Goal: Task Accomplishment & Management: Use online tool/utility

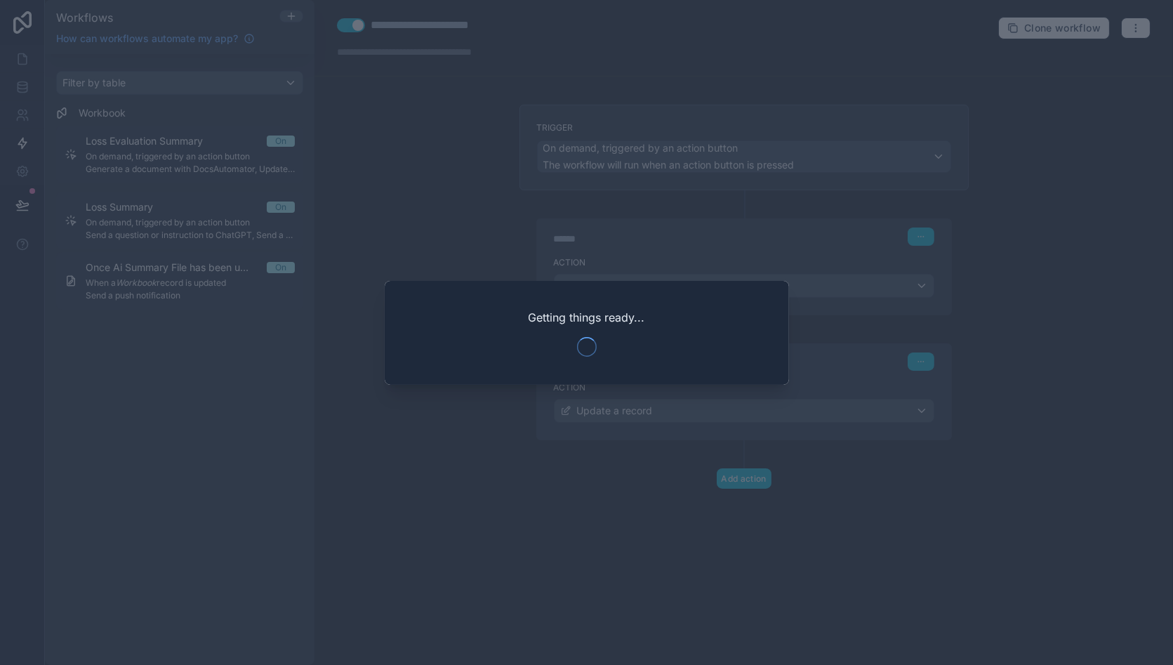
click at [441, 221] on div at bounding box center [586, 332] width 1173 height 665
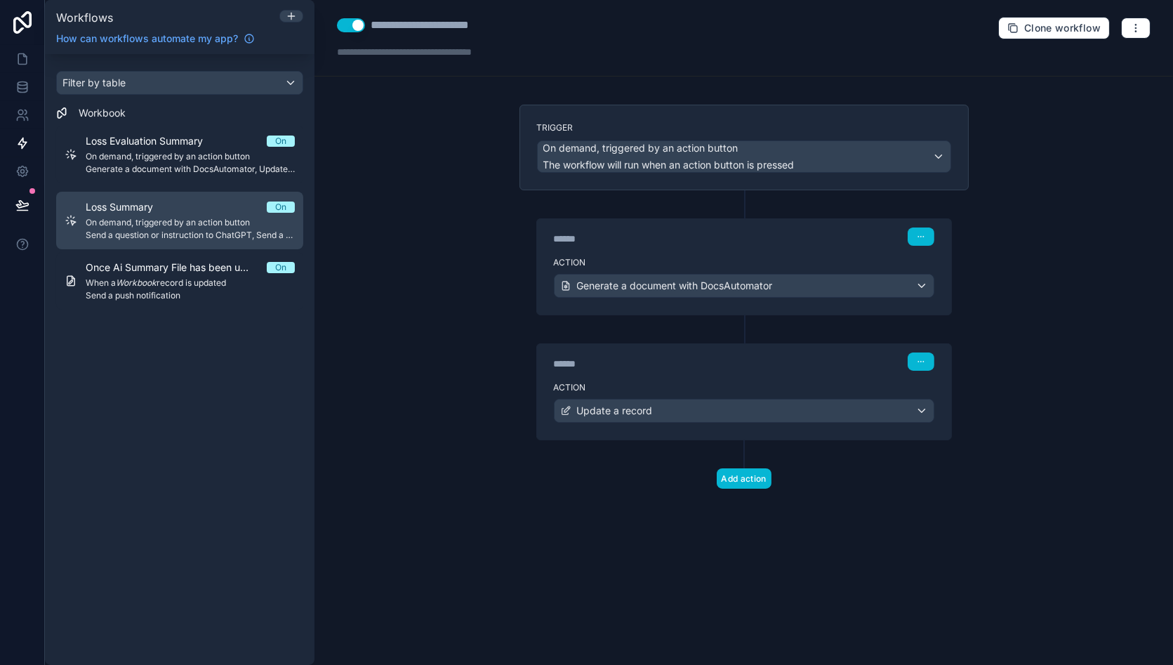
click at [194, 195] on link "Loss Summary On On demand, triggered by an action button Send a question or ins…" at bounding box center [179, 221] width 247 height 58
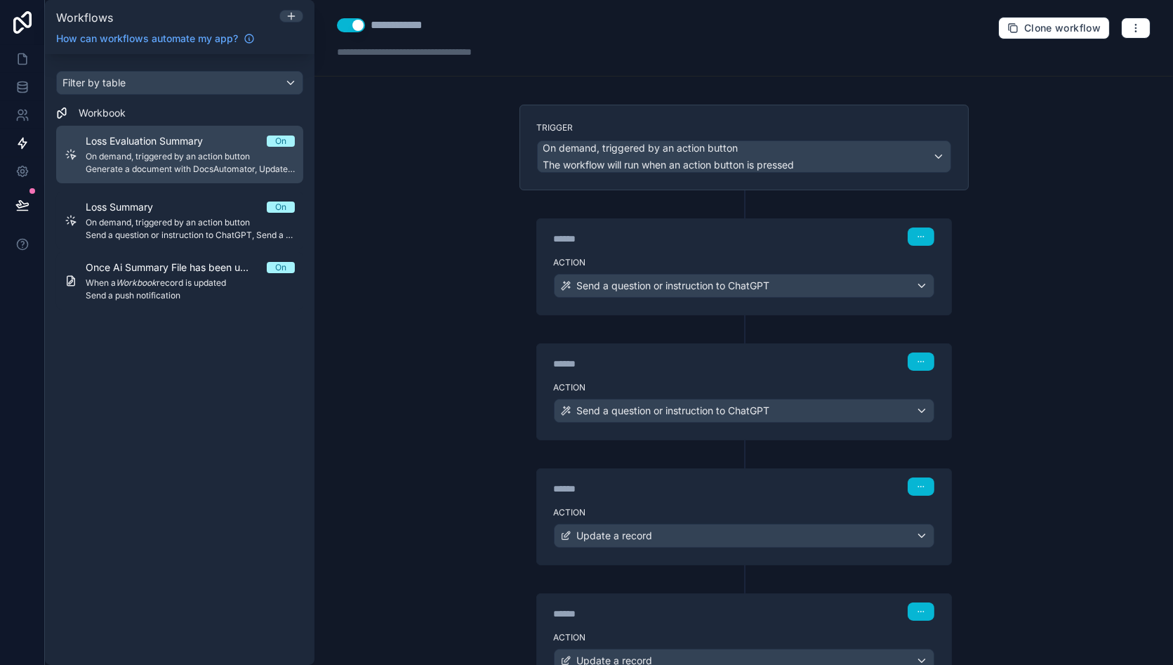
click at [223, 126] on link "Loss Evaluation Summary On On demand, triggered by an action button Generate a …" at bounding box center [179, 155] width 247 height 58
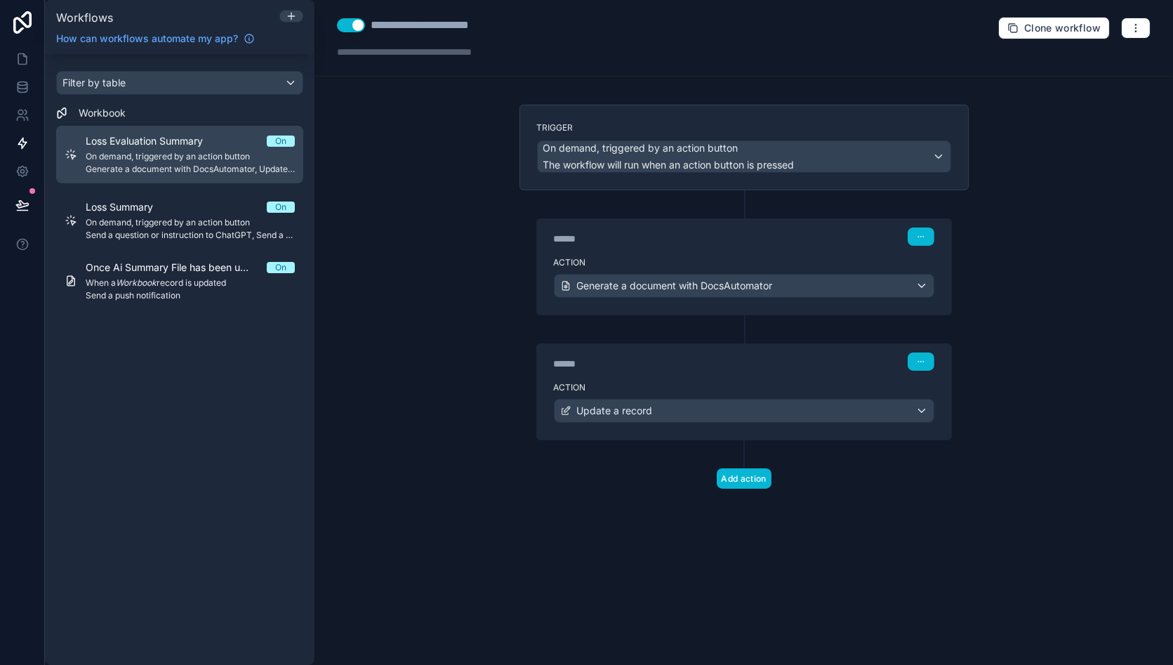
click at [209, 151] on span "On demand, triggered by an action button" at bounding box center [190, 156] width 209 height 11
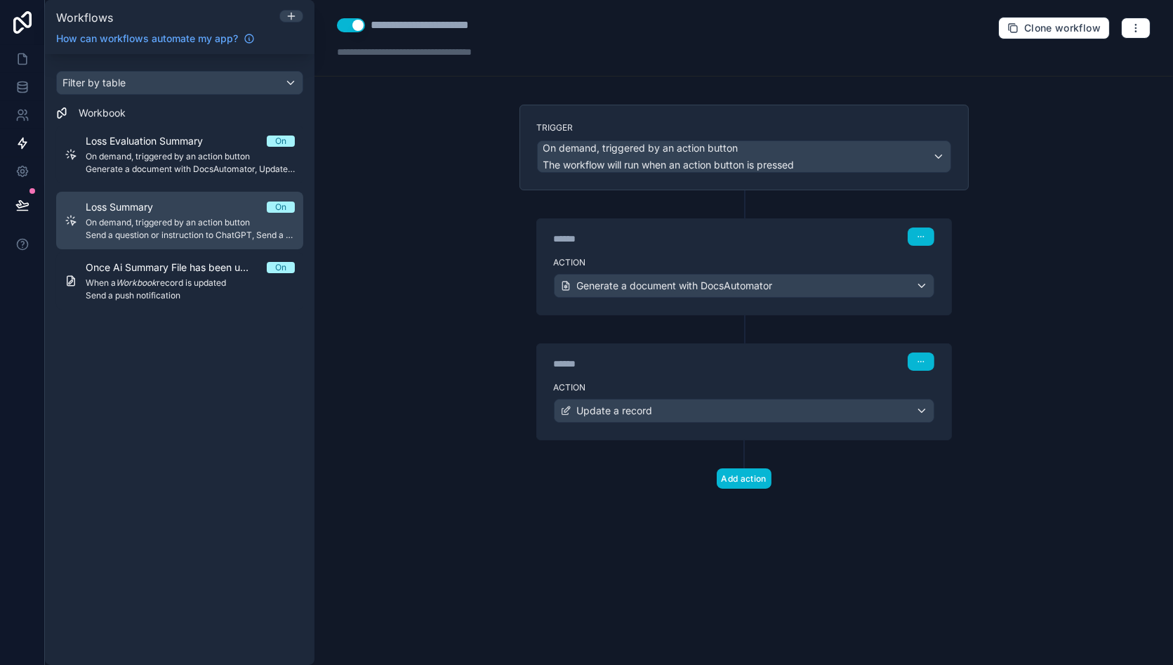
click at [222, 239] on span "Send a question or instruction to ChatGPT, Send a question or instruction to Ch…" at bounding box center [190, 234] width 209 height 11
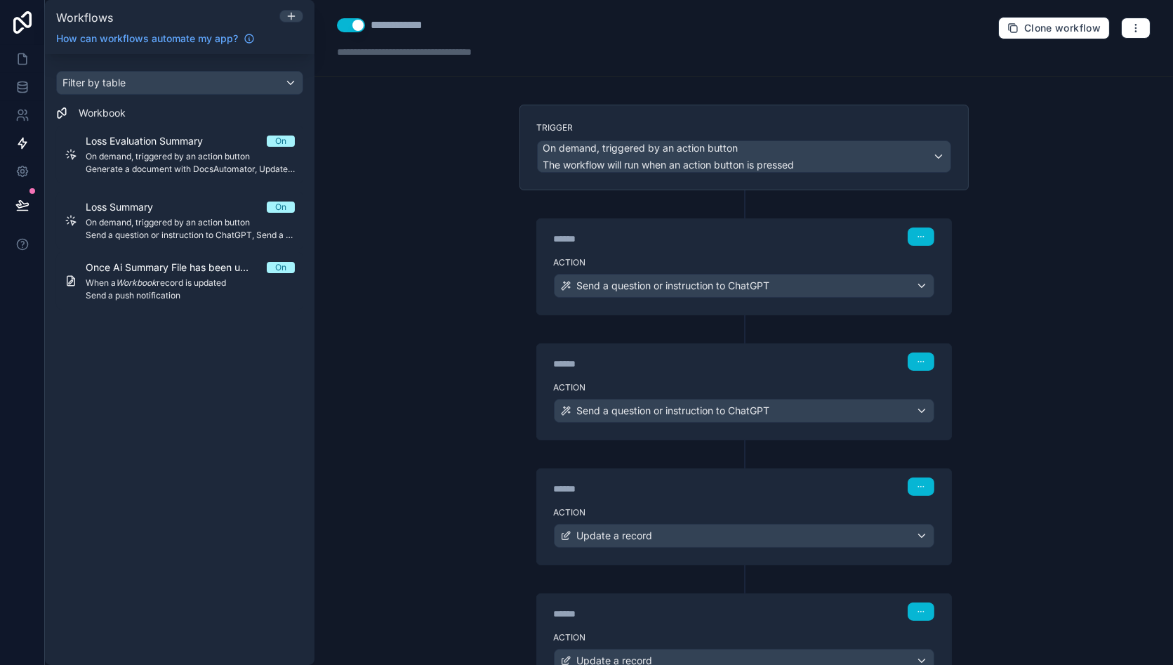
click at [655, 241] on div "******" at bounding box center [659, 239] width 211 height 14
click at [712, 262] on label "Action" at bounding box center [744, 262] width 380 height 11
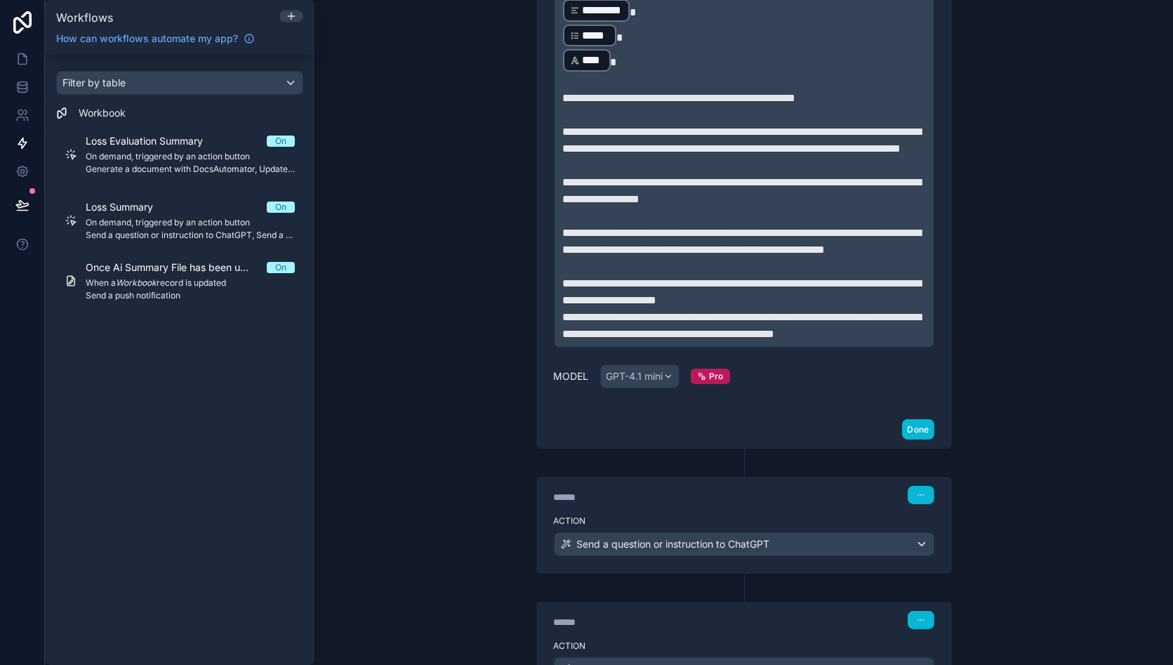
scroll to position [489, 0]
